Goal: Transaction & Acquisition: Book appointment/travel/reservation

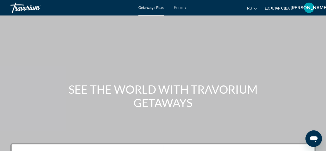
click at [148, 10] on div "Getaways Plus Бегства ru English Español Français Italiano Português русский до…" at bounding box center [163, 7] width 326 height 13
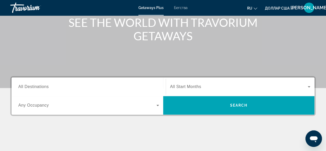
scroll to position [69, 0]
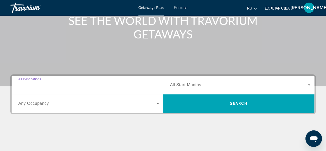
click at [21, 82] on input "Destination All Destinations" at bounding box center [88, 85] width 141 height 6
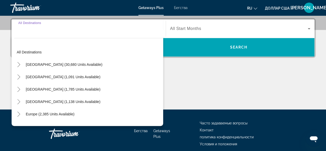
scroll to position [126, 0]
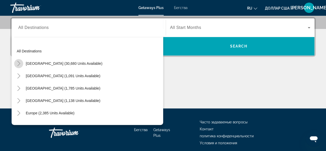
click at [17, 61] on icon "Toggle United States (30,680 units available)" at bounding box center [18, 63] width 5 height 5
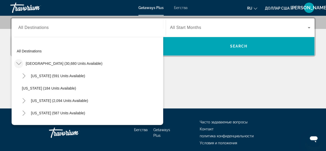
scroll to position [15, 0]
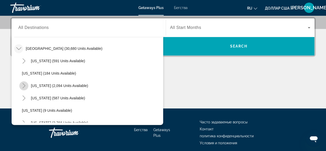
click at [22, 85] on icon "Toggle California (2,094 units available)" at bounding box center [23, 85] width 5 height 5
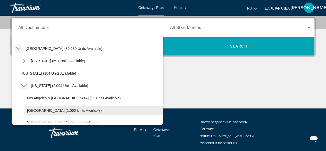
click at [33, 108] on span "Lake Tahoe (1,060 units available)" at bounding box center [64, 110] width 75 height 4
type input "**********"
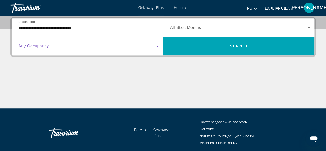
click at [156, 46] on icon "Виджет поиска" at bounding box center [158, 46] width 6 height 6
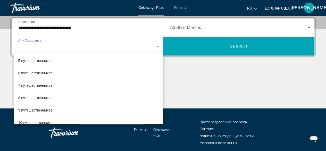
scroll to position [57, 0]
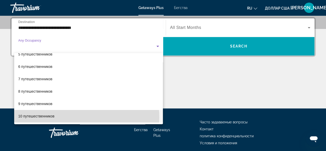
click at [77, 117] on mat-option "10 путешественников" at bounding box center [88, 116] width 149 height 12
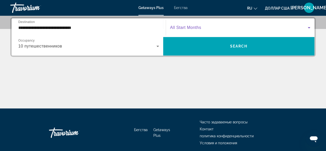
click at [309, 27] on icon "Виджет поиска" at bounding box center [309, 27] width 3 height 1
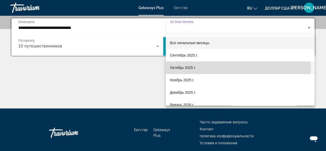
click at [223, 66] on mat-option "Октябрь 2025 г." at bounding box center [240, 67] width 149 height 12
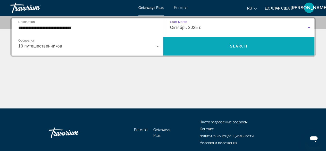
click at [243, 46] on span "Search" at bounding box center [239, 46] width 18 height 4
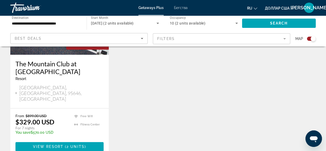
scroll to position [252, 0]
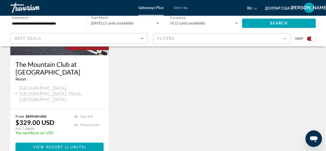
click at [237, 24] on icon "Search widget" at bounding box center [237, 23] width 6 height 6
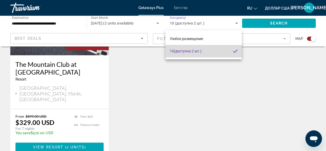
click at [205, 53] on mat-option "10 (доступно 2 шт.)" at bounding box center [204, 51] width 76 height 12
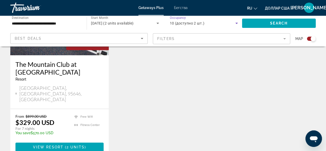
click at [236, 25] on icon "Search widget" at bounding box center [237, 23] width 6 height 6
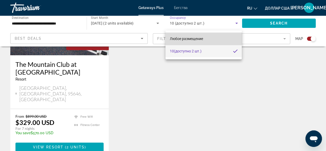
click at [201, 37] on font "Любое размещение" at bounding box center [186, 39] width 33 height 4
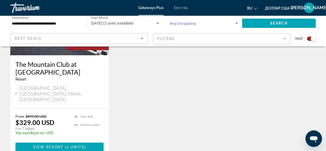
click at [236, 22] on icon "Search widget" at bounding box center [237, 23] width 6 height 6
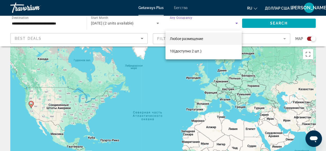
scroll to position [0, 0]
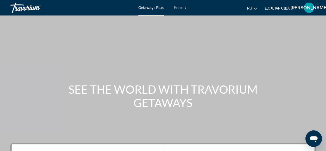
click at [153, 9] on font "Getaways Plus" at bounding box center [151, 8] width 25 height 4
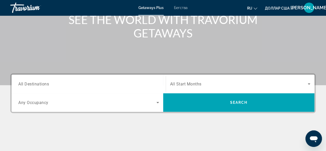
scroll to position [114, 0]
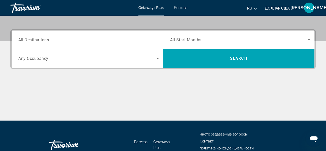
click at [21, 40] on span "All Destinations" at bounding box center [33, 39] width 31 height 5
click at [21, 40] on input "Destination All Destinations" at bounding box center [88, 40] width 141 height 6
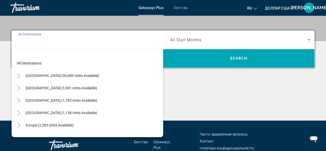
scroll to position [126, 0]
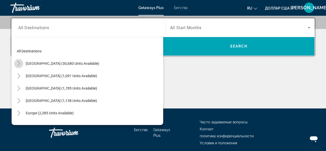
click at [20, 64] on icon "Toggle United States (30,680 units available)" at bounding box center [18, 63] width 5 height 5
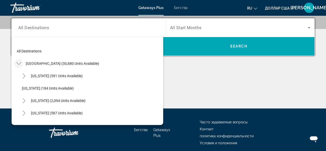
scroll to position [15, 0]
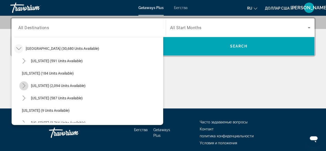
click at [23, 86] on icon "Toggle California (2,094 units available)" at bounding box center [23, 85] width 5 height 5
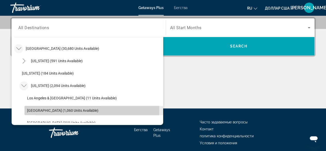
click at [32, 109] on span "Lake Tahoe (1,060 units available)" at bounding box center [62, 110] width 71 height 4
type input "**********"
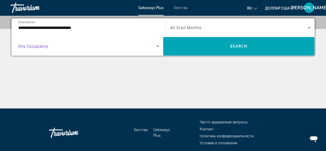
click at [157, 48] on icon "Search widget" at bounding box center [158, 46] width 6 height 6
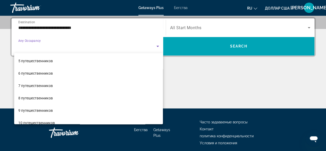
scroll to position [57, 0]
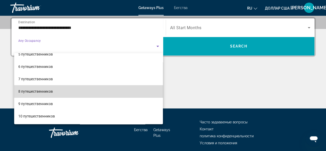
click at [99, 91] on mat-option "8 путешественников" at bounding box center [88, 91] width 149 height 12
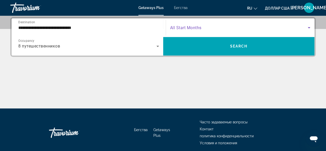
click at [309, 27] on icon "Search widget" at bounding box center [309, 28] width 6 height 6
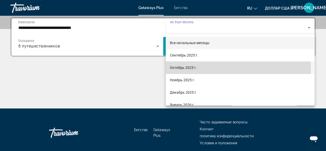
click at [226, 68] on mat-option "Октябрь 2025 г." at bounding box center [240, 67] width 149 height 12
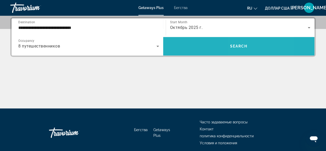
click at [240, 45] on span "Search" at bounding box center [239, 46] width 18 height 4
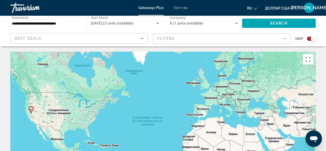
click at [308, 38] on div "Search widget" at bounding box center [311, 39] width 9 height 4
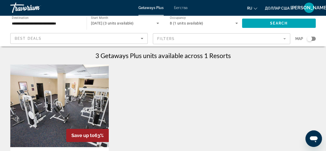
click at [183, 7] on font "Бегства" at bounding box center [181, 8] width 14 height 4
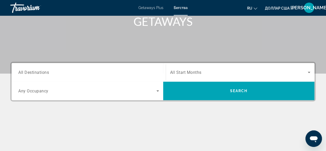
scroll to position [83, 0]
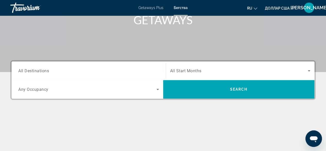
click at [26, 68] on span "All Destinations" at bounding box center [33, 70] width 31 height 5
click at [26, 68] on input "Destination All Destinations" at bounding box center [88, 71] width 141 height 6
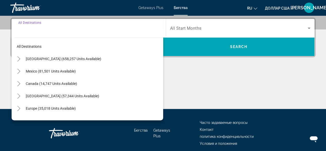
scroll to position [126, 0]
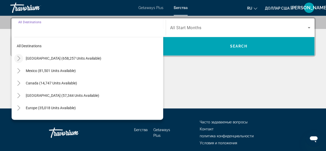
click at [17, 59] on icon "Toggle United States (658,257 units available)" at bounding box center [18, 58] width 5 height 5
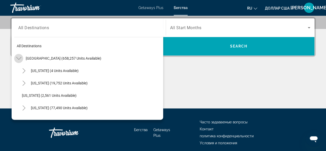
scroll to position [15, 0]
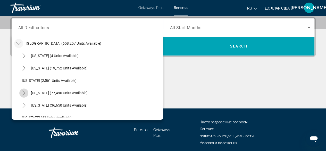
click at [23, 92] on icon "Toggle California (77,490 units available)" at bounding box center [23, 92] width 5 height 5
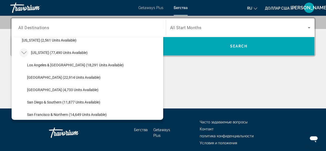
scroll to position [57, 0]
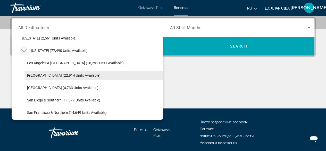
click at [79, 73] on span "[GEOGRAPHIC_DATA] (22,914 units available)" at bounding box center [64, 75] width 74 height 4
type input "**********"
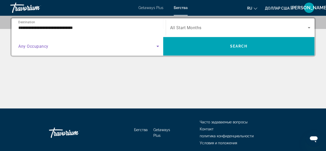
click at [156, 47] on icon "Search widget" at bounding box center [158, 46] width 6 height 6
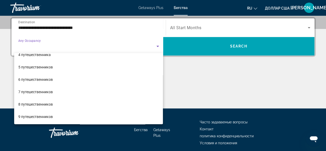
scroll to position [45, 0]
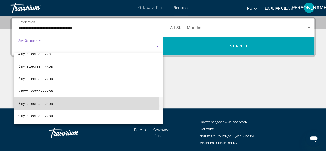
click at [67, 106] on mat-option "8 путешественников" at bounding box center [88, 103] width 149 height 12
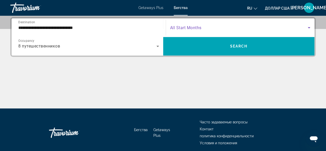
click at [310, 26] on icon "Search widget" at bounding box center [309, 28] width 6 height 6
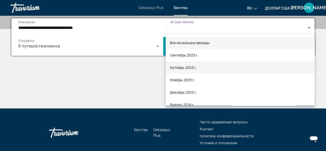
click at [221, 68] on mat-option "Октябрь 2025 г." at bounding box center [240, 67] width 149 height 12
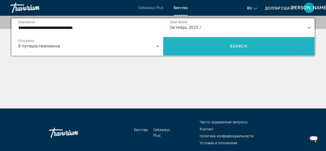
click at [239, 45] on span "Search" at bounding box center [239, 46] width 18 height 4
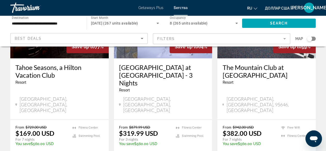
scroll to position [90, 0]
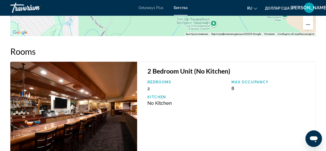
scroll to position [1018, 0]
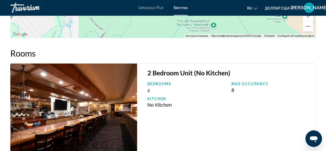
drag, startPoint x: 77, startPoint y: 97, endPoint x: 193, endPoint y: 116, distance: 116.8
drag, startPoint x: 193, startPoint y: 116, endPoint x: 308, endPoint y: 107, distance: 115.7
click at [308, 107] on div "Bedrooms 2 Max Occupancy 8 Kitchen No Kitchen" at bounding box center [229, 97] width 168 height 30
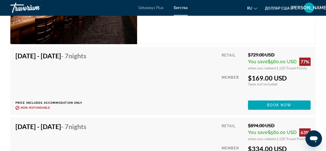
scroll to position [1145, 0]
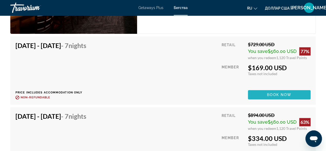
click at [275, 94] on span "Book now" at bounding box center [279, 95] width 25 height 4
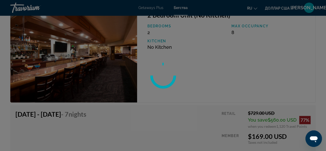
scroll to position [1078, 0]
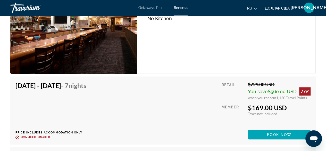
scroll to position [1191, 0]
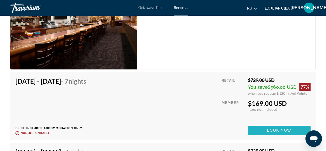
click at [289, 132] on span "Book now" at bounding box center [279, 130] width 25 height 4
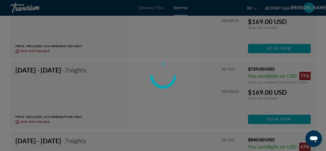
scroll to position [1277, 0]
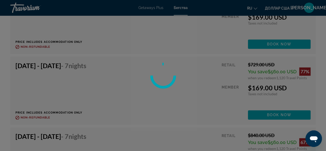
click at [266, 118] on div at bounding box center [163, 75] width 326 height 151
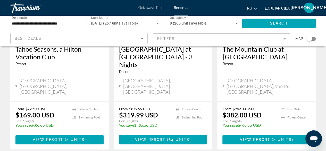
scroll to position [109, 0]
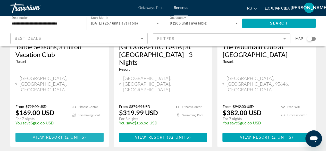
click at [49, 135] on span "View Resort" at bounding box center [48, 137] width 30 height 4
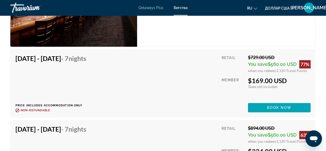
scroll to position [1134, 0]
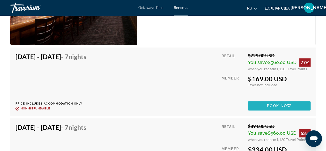
click at [284, 104] on span "Book now" at bounding box center [279, 106] width 25 height 4
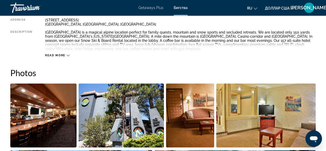
scroll to position [0, 0]
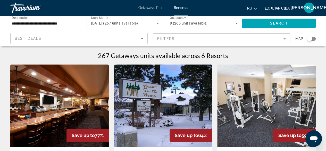
click at [71, 22] on input "**********" at bounding box center [46, 23] width 68 height 6
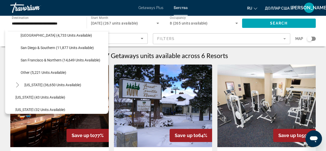
scroll to position [106, 0]
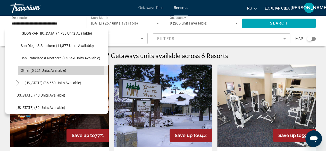
click at [27, 69] on span "Other (5,221 units available)" at bounding box center [44, 70] width 46 height 4
type input "**********"
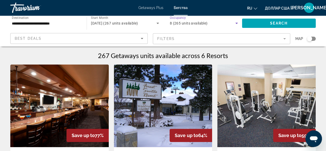
click at [238, 23] on icon "Search widget" at bounding box center [237, 23] width 6 height 6
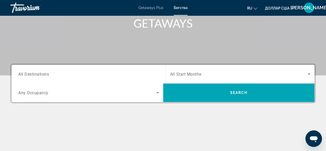
scroll to position [80, 0]
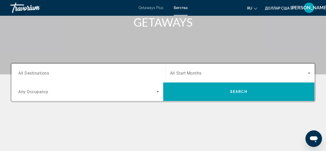
click at [23, 74] on span "All Destinations" at bounding box center [33, 72] width 31 height 5
click at [23, 74] on input "Destination All Destinations" at bounding box center [88, 73] width 141 height 6
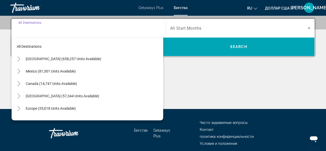
scroll to position [126, 0]
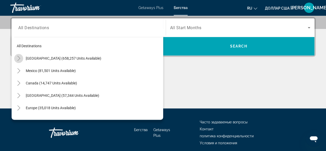
click at [18, 58] on icon "Toggle United States (658,257 units available)" at bounding box center [18, 58] width 5 height 5
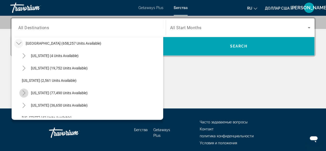
click at [24, 92] on icon "Toggle California (77,490 units available)" at bounding box center [23, 92] width 3 height 5
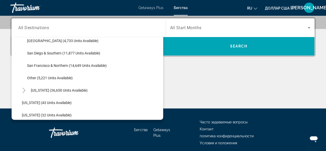
scroll to position [106, 0]
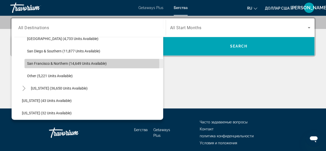
click at [41, 63] on span "San Francisco & Northern (14,649 units available)" at bounding box center [67, 63] width 80 height 4
type input "**********"
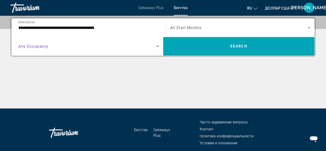
click at [157, 45] on icon "Search widget" at bounding box center [158, 46] width 6 height 6
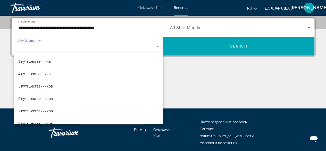
scroll to position [25, 0]
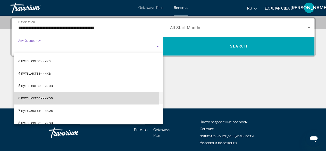
click at [71, 100] on mat-option "6 путешественников" at bounding box center [88, 98] width 149 height 12
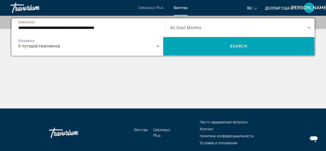
click at [309, 27] on icon "Search widget" at bounding box center [309, 27] width 3 height 1
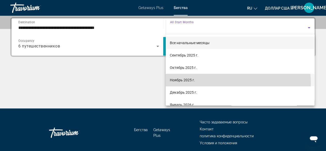
click at [218, 83] on mat-option "Ноябрь 2025 г." at bounding box center [240, 80] width 149 height 12
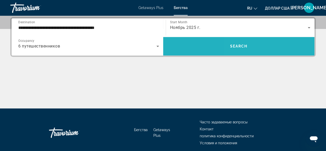
click at [237, 42] on span "Search widget" at bounding box center [239, 46] width 152 height 12
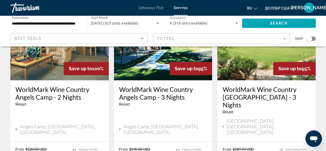
scroll to position [279, 0]
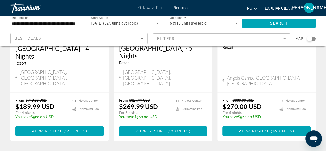
scroll to position [749, 0]
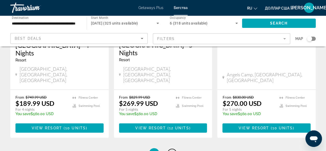
click at [172, 150] on span "2" at bounding box center [172, 153] width 3 height 6
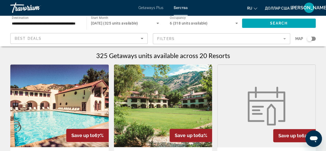
click at [37, 24] on input "**********" at bounding box center [46, 23] width 68 height 6
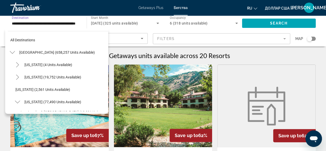
scroll to position [93, 0]
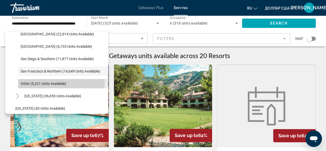
click at [48, 82] on span "Other (5,221 units available)" at bounding box center [44, 84] width 46 height 4
type input "**********"
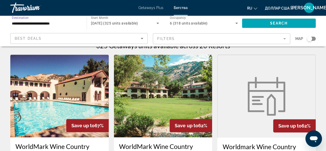
scroll to position [0, 0]
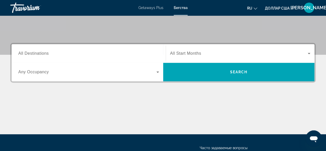
scroll to position [102, 0]
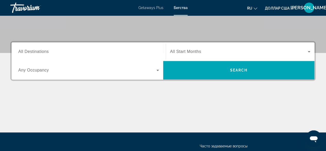
click at [20, 49] on span "All Destinations" at bounding box center [33, 51] width 30 height 4
click at [20, 49] on input "Destination All Destinations" at bounding box center [88, 52] width 141 height 6
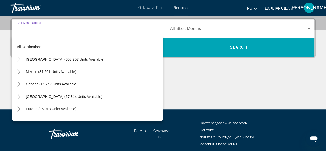
scroll to position [126, 0]
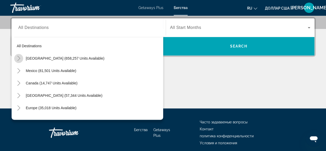
click at [20, 57] on icon "Toggle United States (658,257 units available)" at bounding box center [18, 58] width 5 height 5
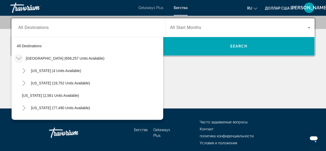
scroll to position [15, 0]
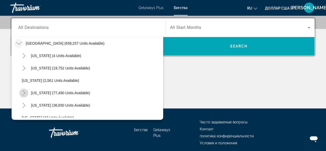
click at [24, 91] on icon "Toggle California (77,490 units available)" at bounding box center [23, 92] width 5 height 5
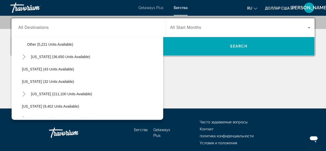
scroll to position [134, 0]
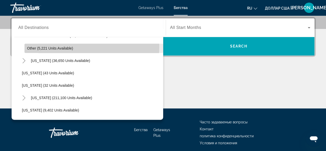
click at [66, 46] on span "Other (5,221 units available)" at bounding box center [50, 48] width 46 height 4
type input "**********"
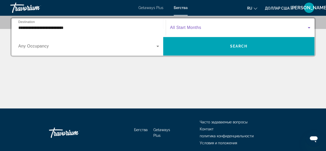
click at [308, 28] on icon "Search widget" at bounding box center [309, 28] width 6 height 6
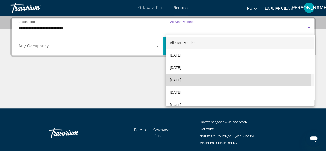
click at [223, 80] on mat-option "[DATE]" at bounding box center [240, 80] width 149 height 12
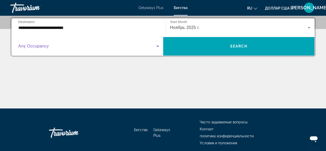
click at [158, 48] on icon "Search widget" at bounding box center [158, 46] width 6 height 6
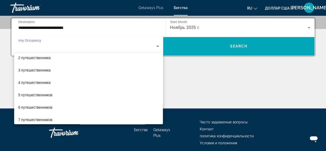
scroll to position [17, 0]
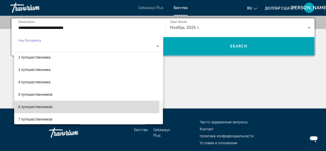
click at [85, 106] on mat-option "6 путешественников" at bounding box center [88, 107] width 149 height 12
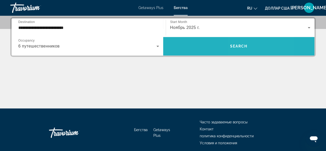
click at [242, 46] on span "Search" at bounding box center [239, 46] width 18 height 4
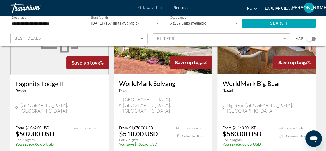
scroll to position [655, 0]
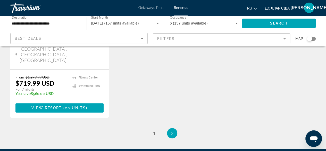
scroll to position [126, 0]
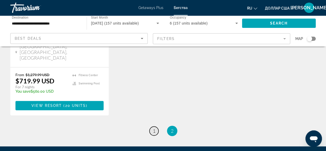
click at [156, 126] on link "page 1" at bounding box center [154, 130] width 9 height 9
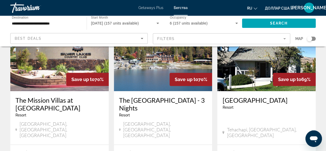
scroll to position [261, 0]
